Goal: Navigation & Orientation: Find specific page/section

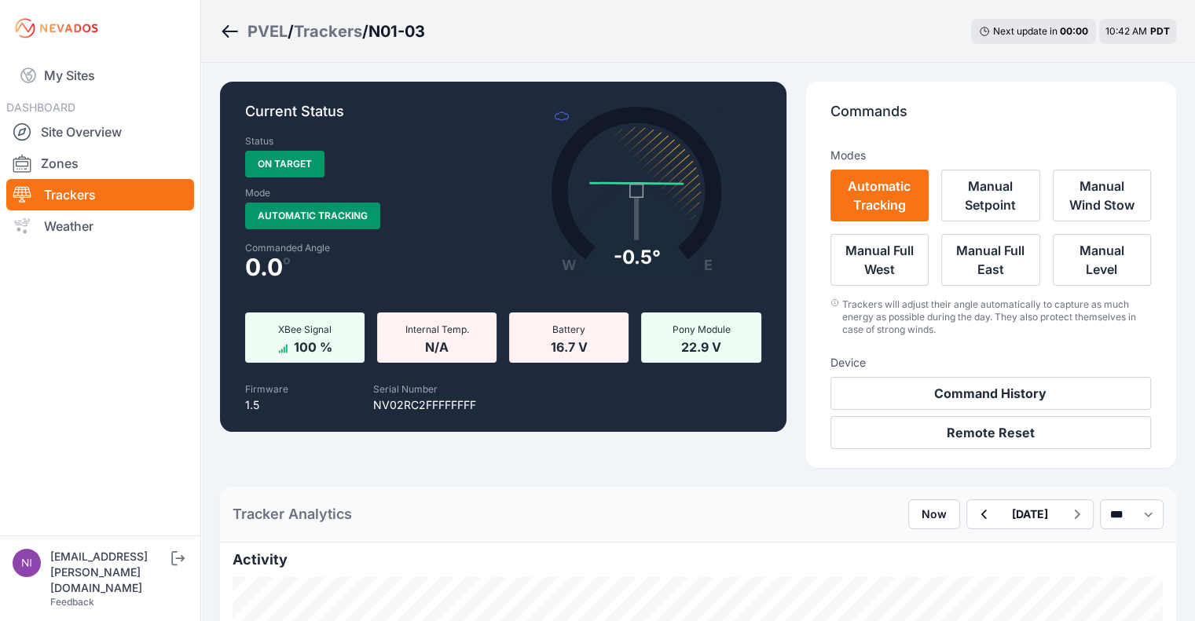
click at [352, 31] on div "Trackers" at bounding box center [328, 31] width 68 height 22
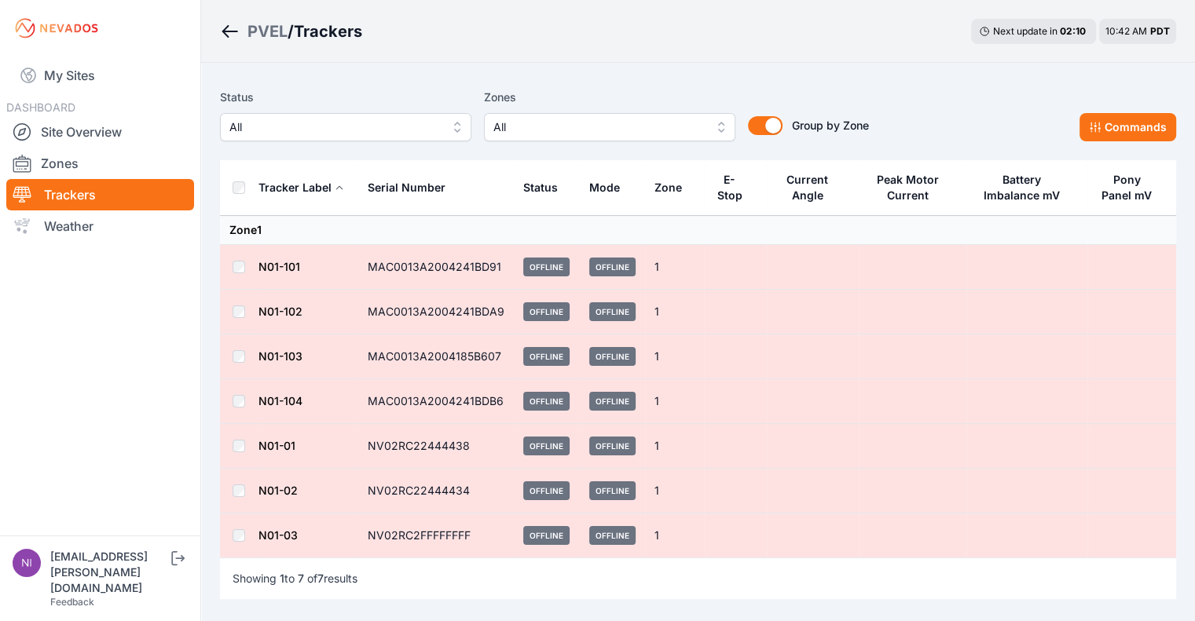
click at [278, 439] on link "N01-01" at bounding box center [276, 445] width 37 height 13
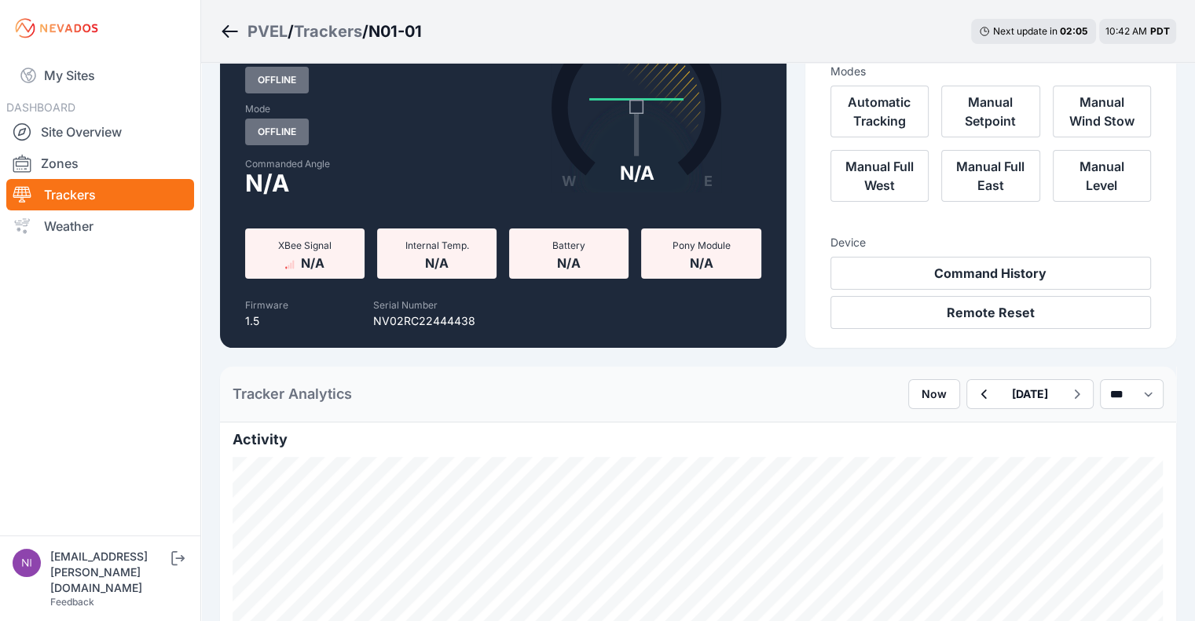
scroll to position [79, 0]
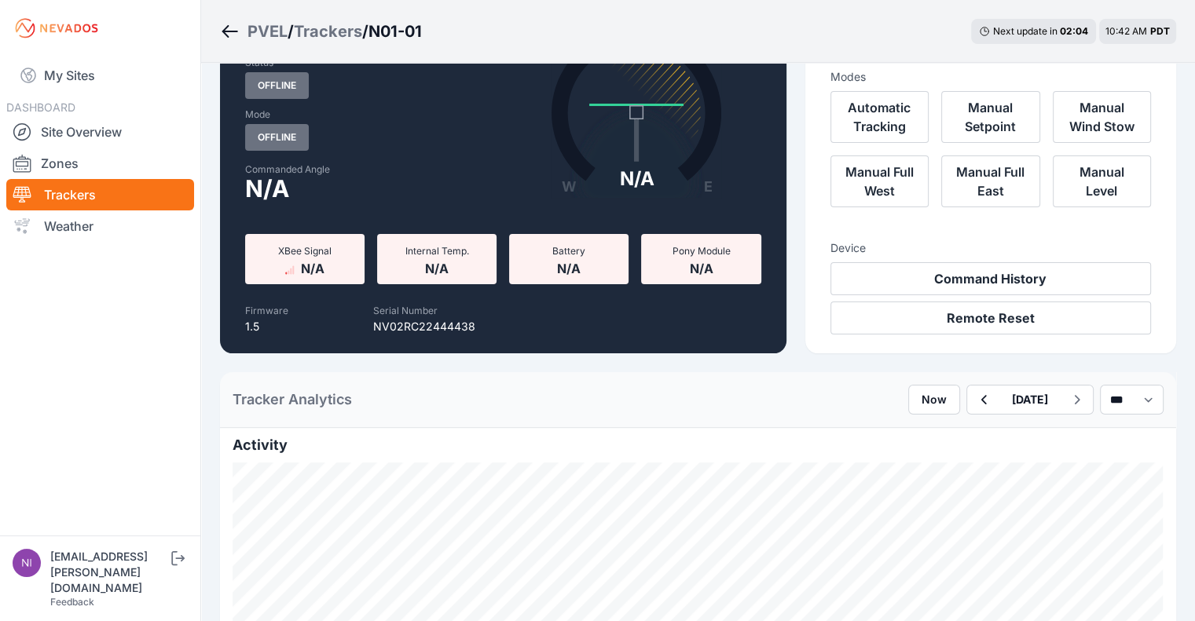
drag, startPoint x: 346, startPoint y: 24, endPoint x: 373, endPoint y: 25, distance: 26.7
click at [346, 24] on div "Trackers" at bounding box center [328, 31] width 68 height 22
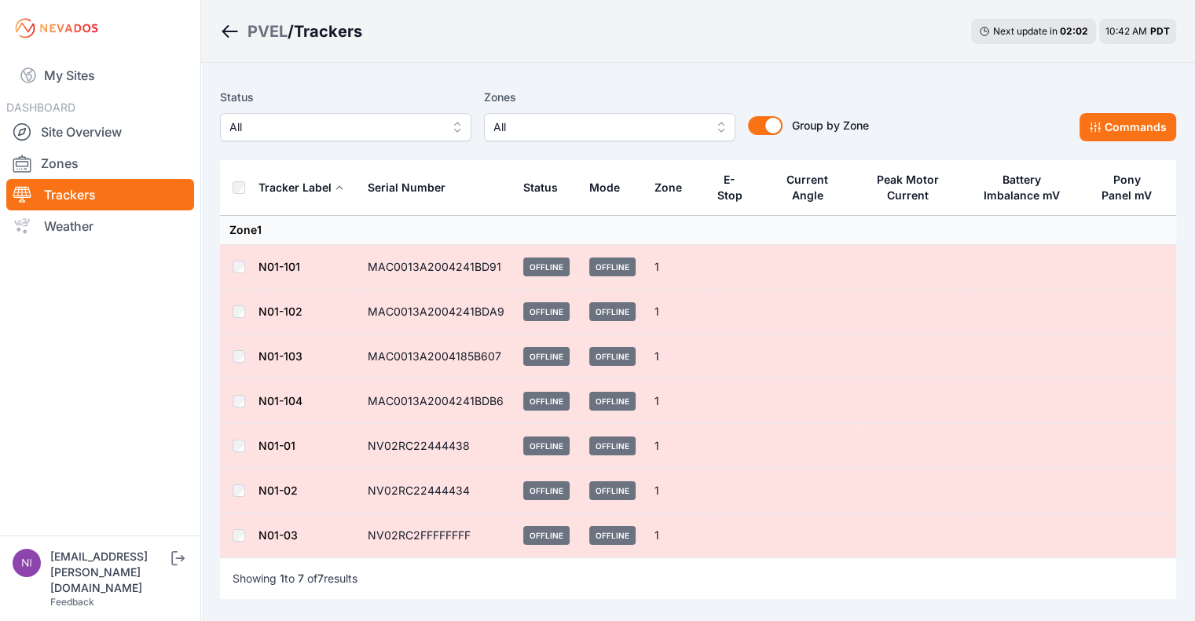
click at [284, 530] on link "N01-03" at bounding box center [277, 535] width 39 height 13
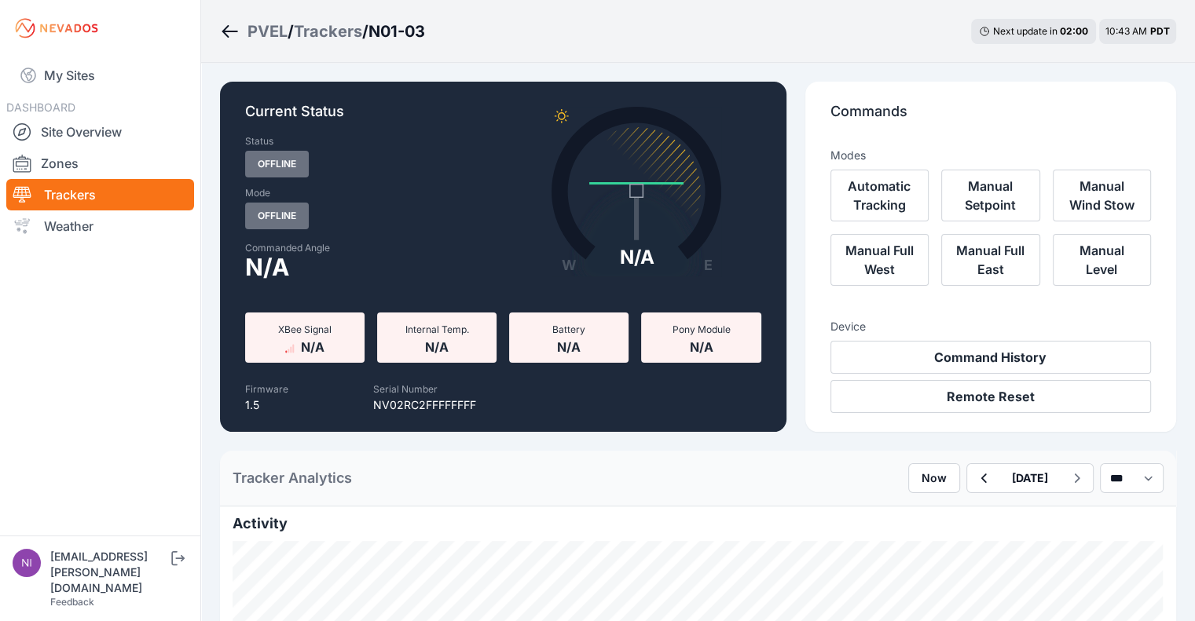
click at [345, 25] on div "Trackers" at bounding box center [328, 31] width 68 height 22
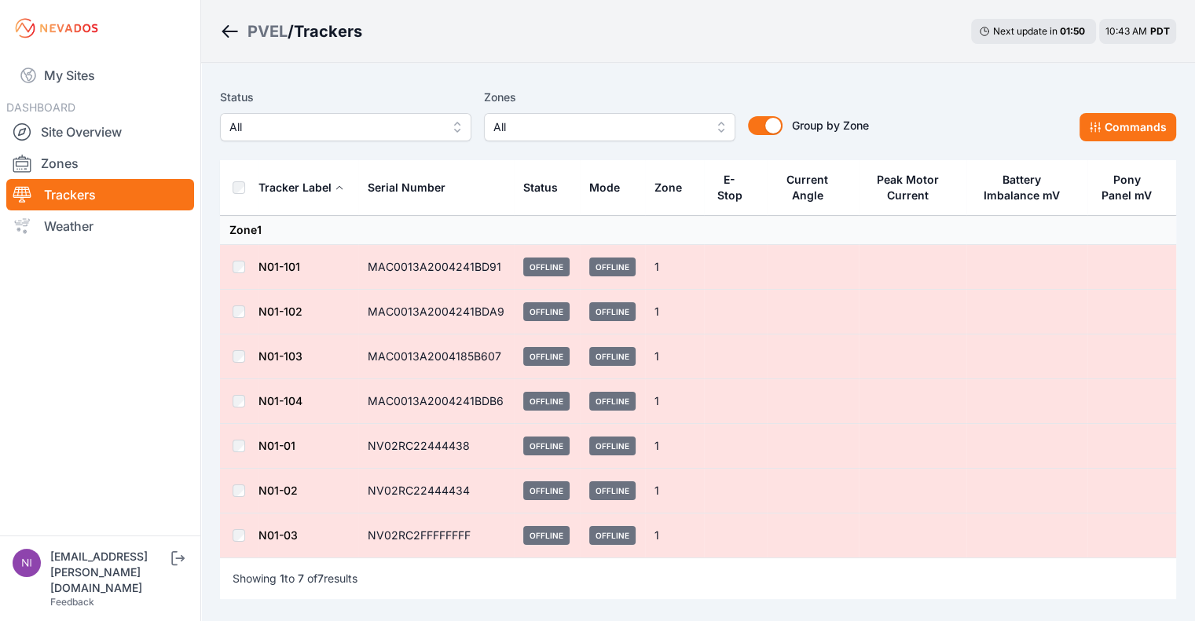
click at [276, 533] on link "N01-03" at bounding box center [277, 535] width 39 height 13
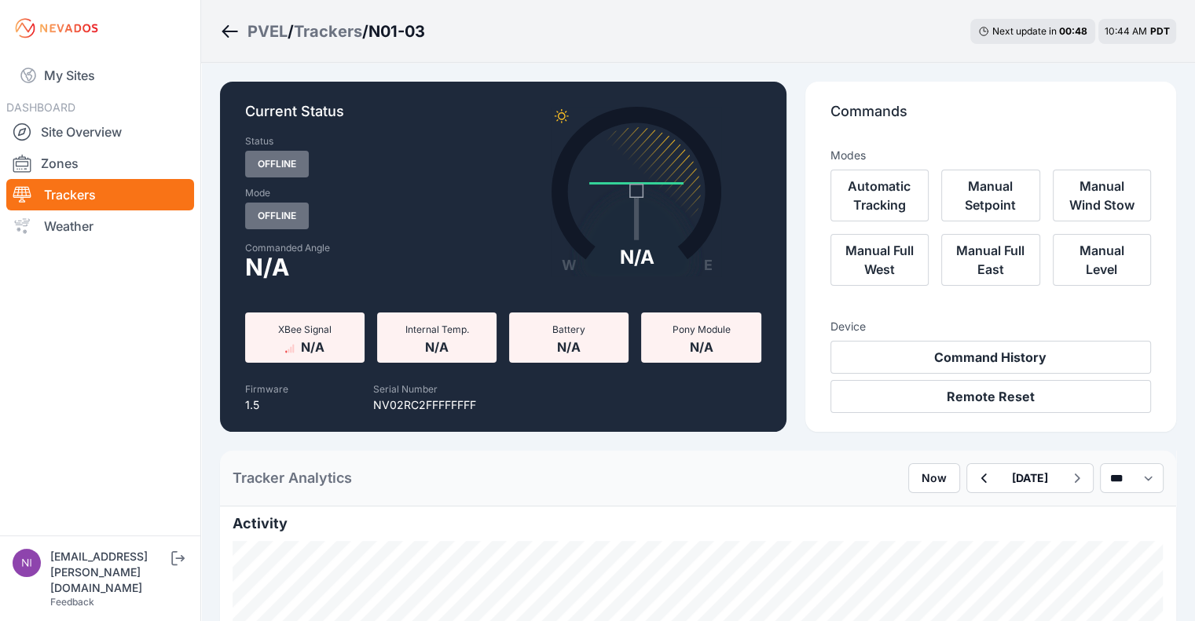
click at [337, 34] on div "Trackers" at bounding box center [328, 31] width 68 height 22
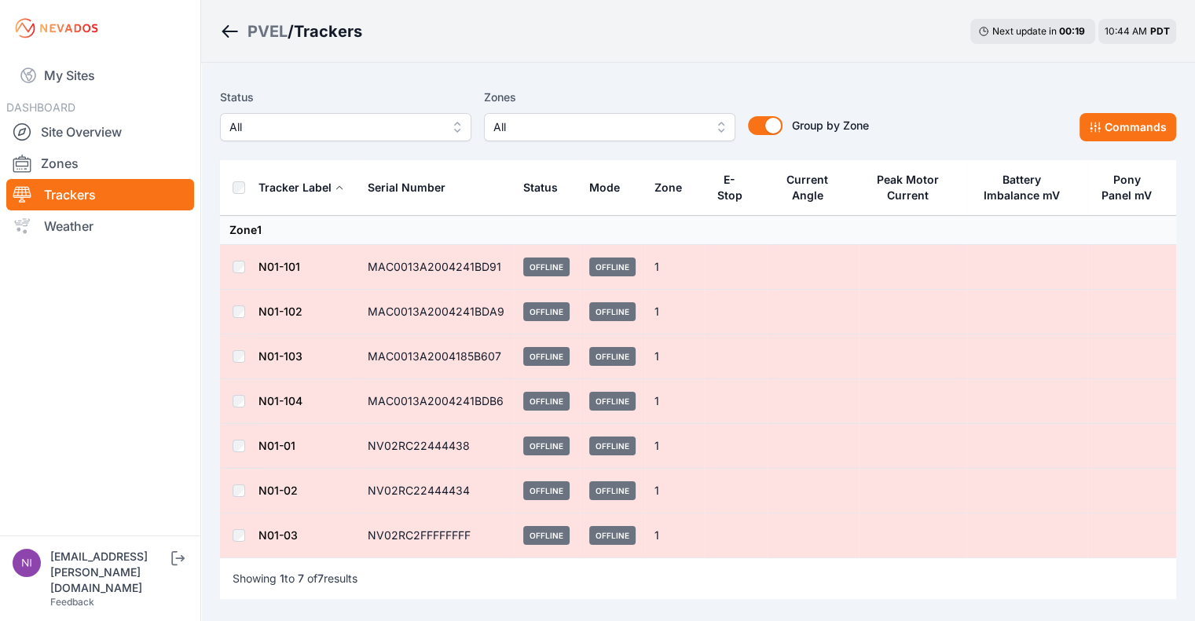
click at [266, 32] on div "PVEL" at bounding box center [267, 31] width 40 height 22
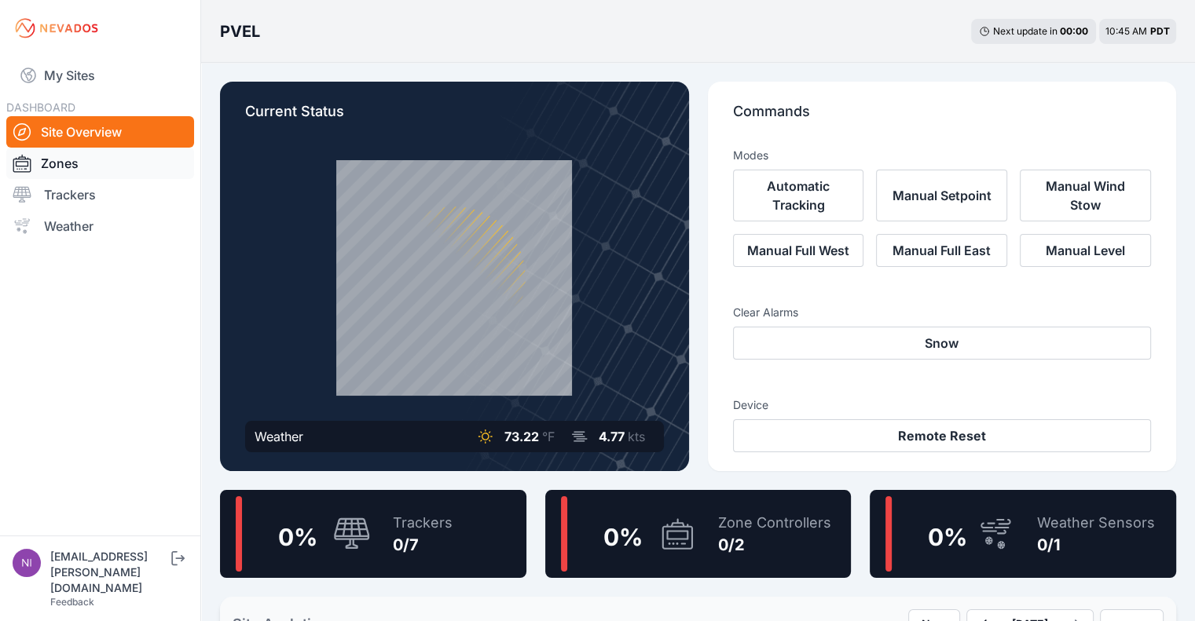
click at [63, 157] on link "Zones" at bounding box center [100, 163] width 188 height 31
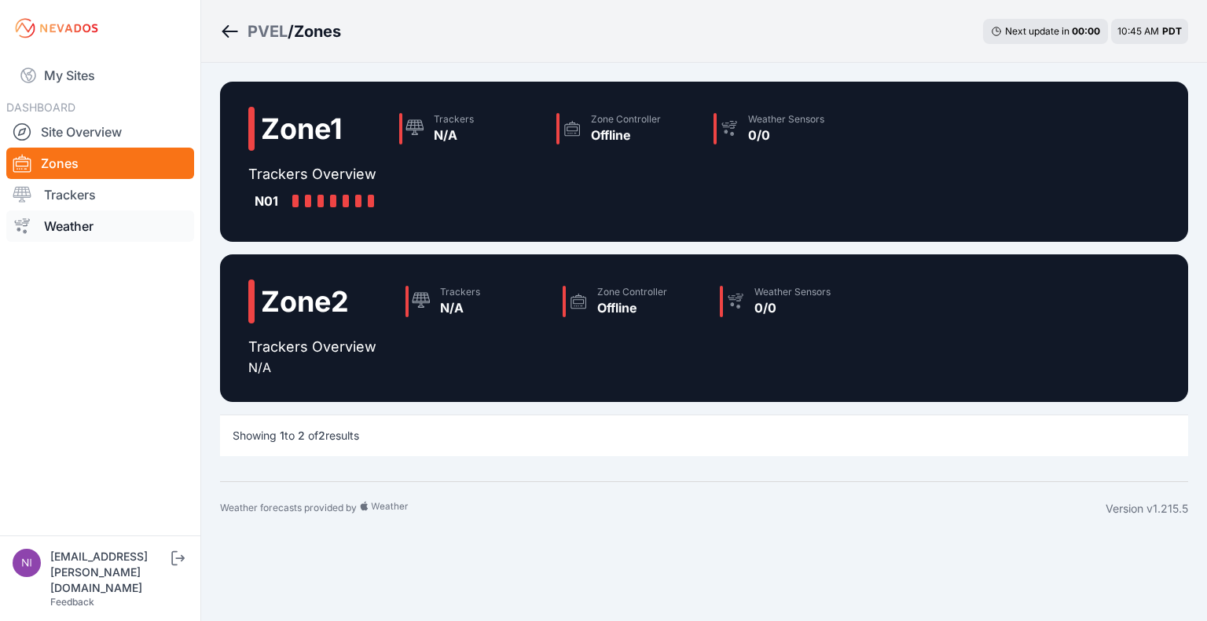
click at [68, 225] on link "Weather" at bounding box center [100, 226] width 188 height 31
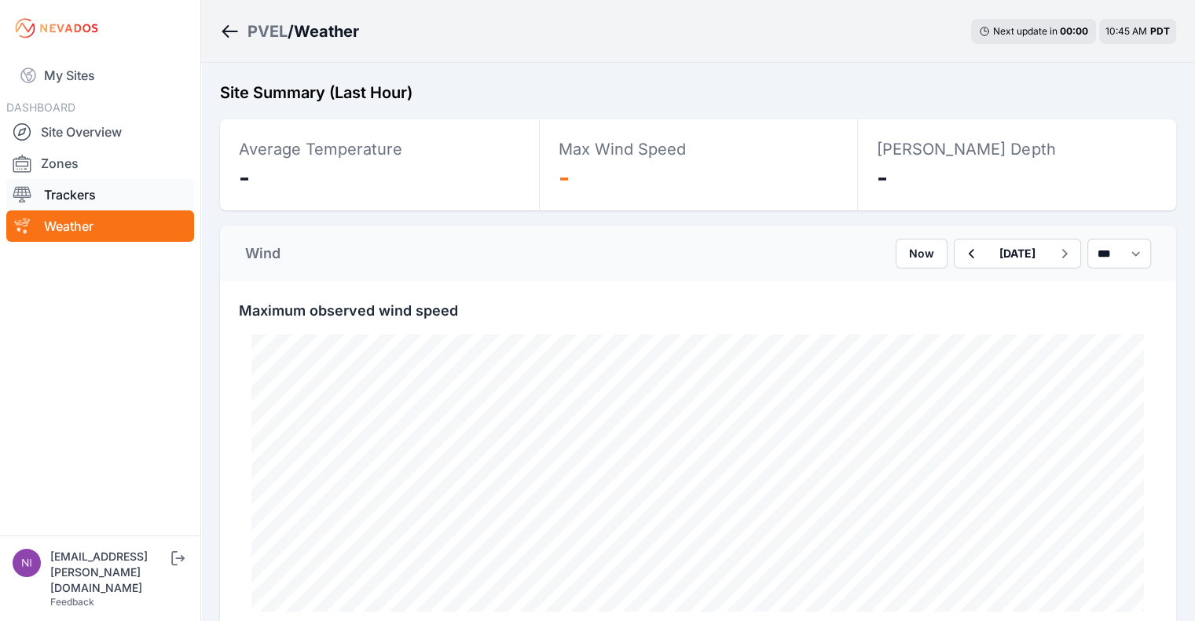
click at [74, 192] on link "Trackers" at bounding box center [100, 194] width 188 height 31
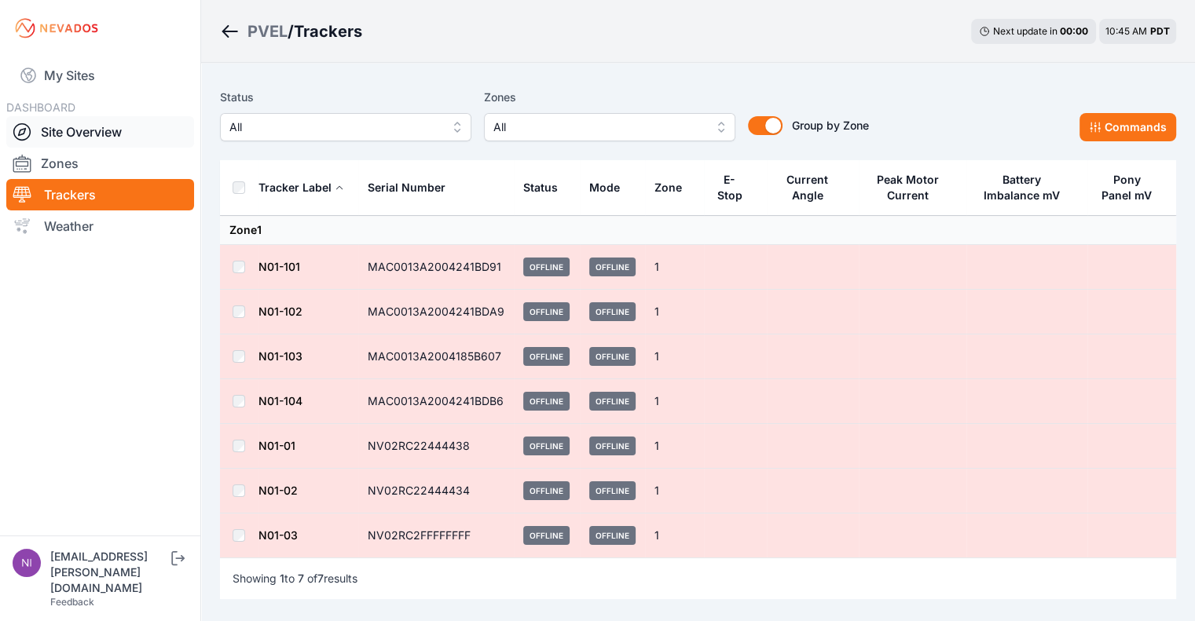
click at [72, 128] on link "Site Overview" at bounding box center [100, 131] width 188 height 31
